Goal: Task Accomplishment & Management: Manage account settings

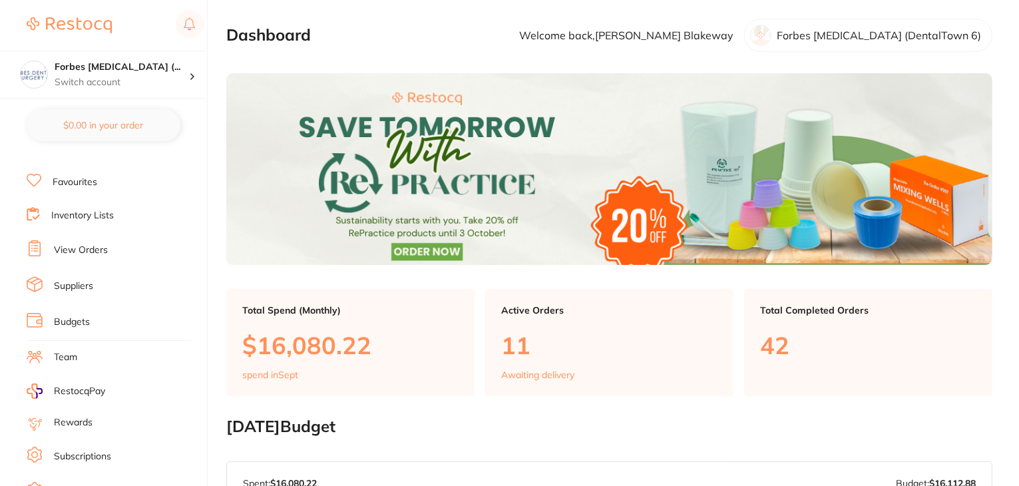
scroll to position [134, 0]
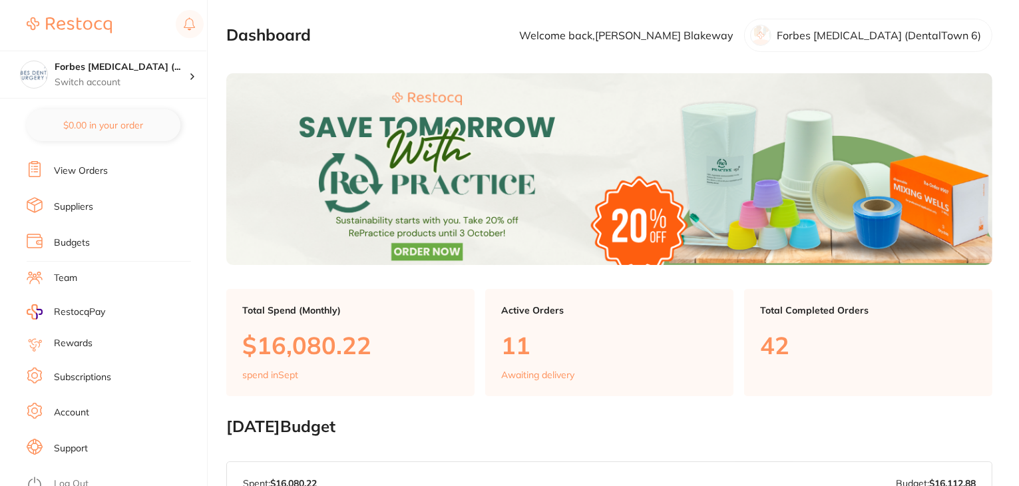
click at [65, 477] on link "Log Out" at bounding box center [71, 483] width 35 height 13
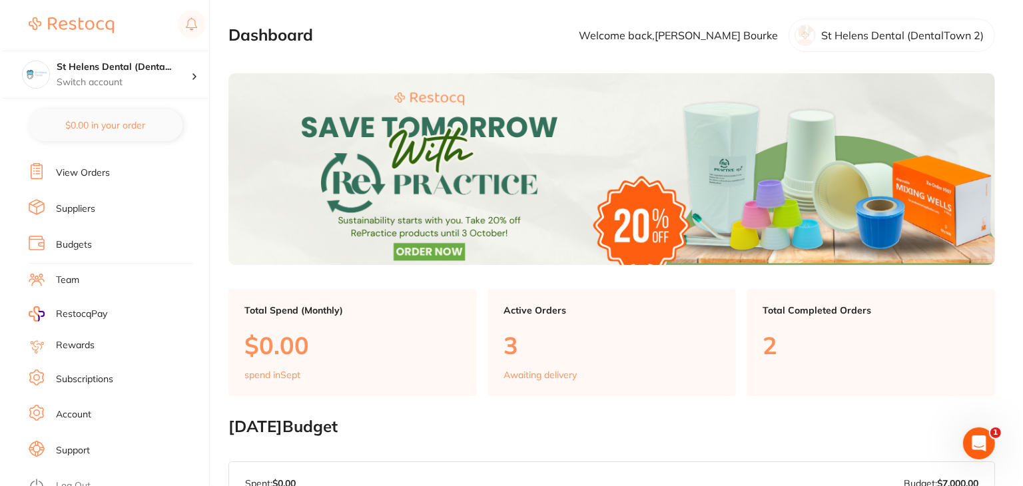
scroll to position [134, 0]
click at [75, 477] on link "Log Out" at bounding box center [71, 483] width 35 height 13
